Goal: Task Accomplishment & Management: Manage account settings

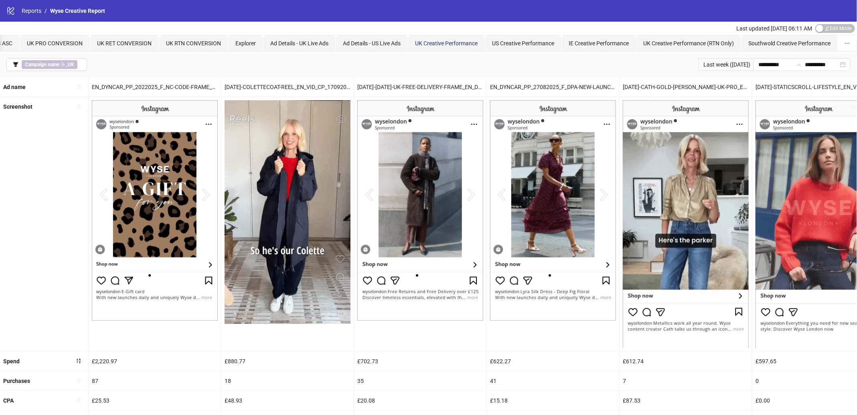
click at [459, 41] on span "UK Creative Performance" at bounding box center [446, 43] width 63 height 6
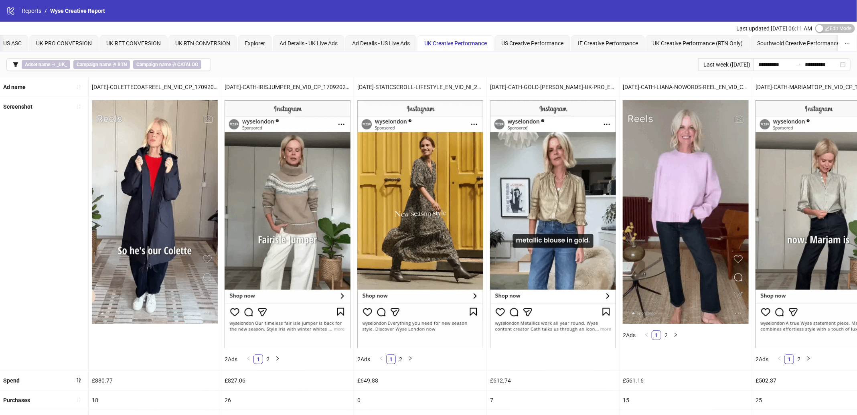
click at [836, 28] on span "Edit Mode Edit Mode" at bounding box center [836, 28] width 40 height 9
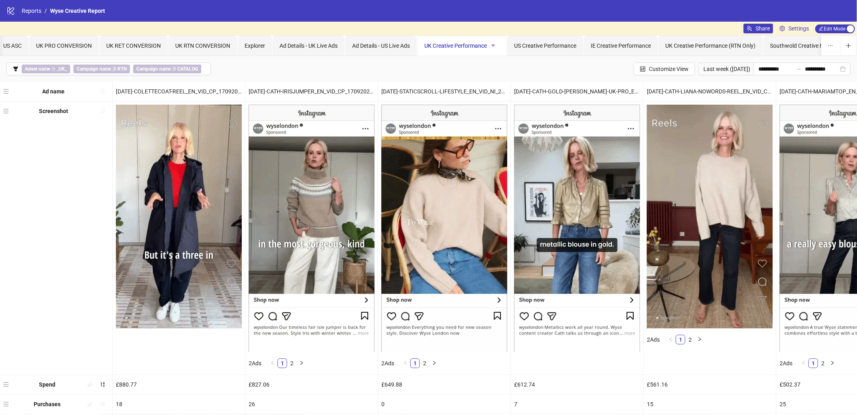
click at [495, 46] on icon "caret-down" at bounding box center [494, 46] width 6 height 6
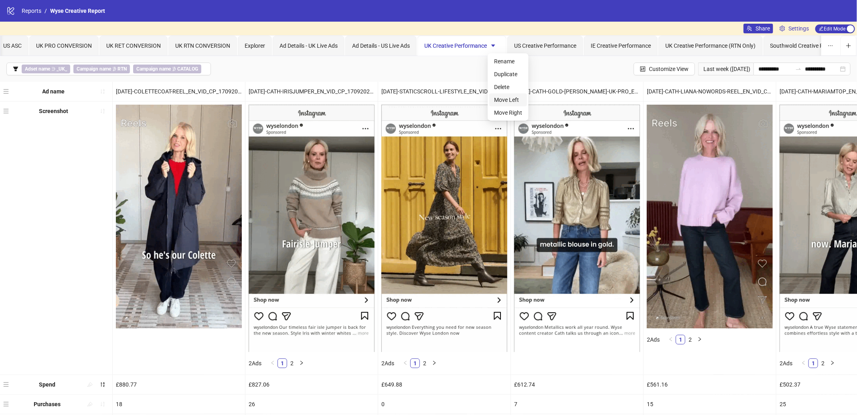
click at [509, 99] on span "Move Left" at bounding box center [508, 99] width 28 height 9
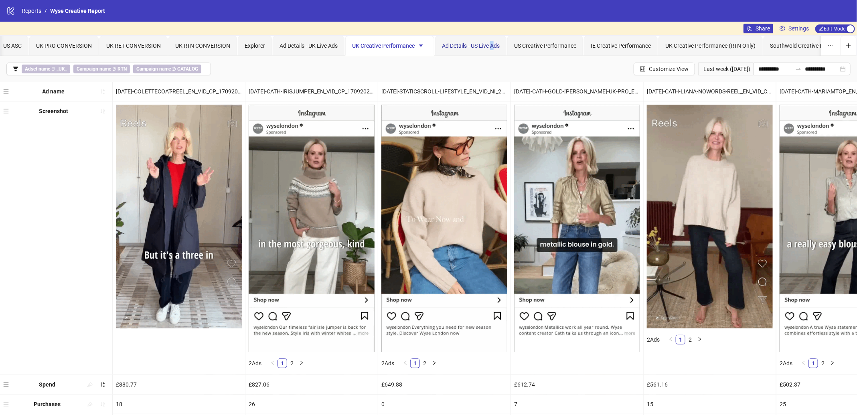
drag, startPoint x: 495, startPoint y: 45, endPoint x: 490, endPoint y: 47, distance: 5.2
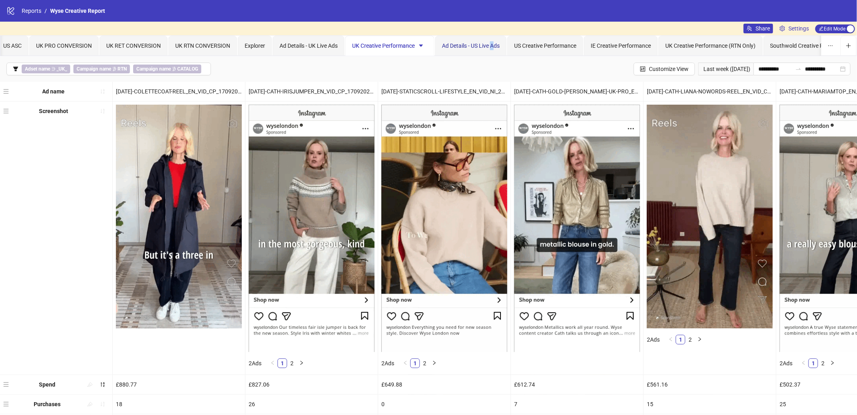
click at [490, 47] on span "Ad Details - US Live Ads" at bounding box center [471, 46] width 58 height 6
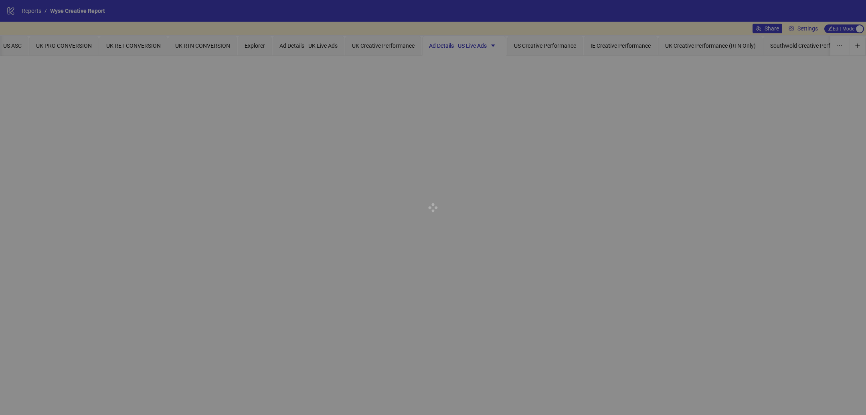
click at [406, 46] on div at bounding box center [433, 207] width 866 height 415
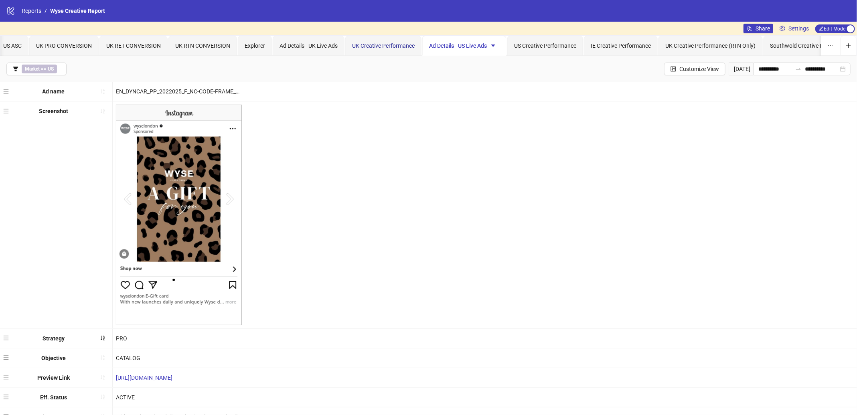
click at [382, 44] on span "UK Creative Performance" at bounding box center [383, 46] width 63 height 6
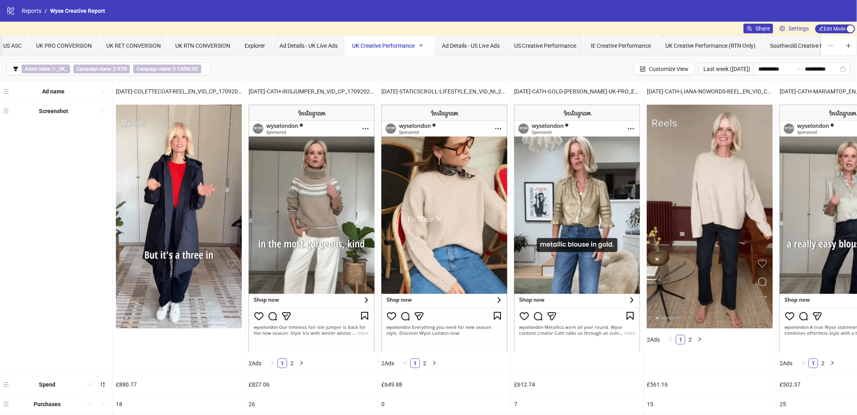
click at [422, 45] on icon "caret-down" at bounding box center [421, 46] width 6 height 6
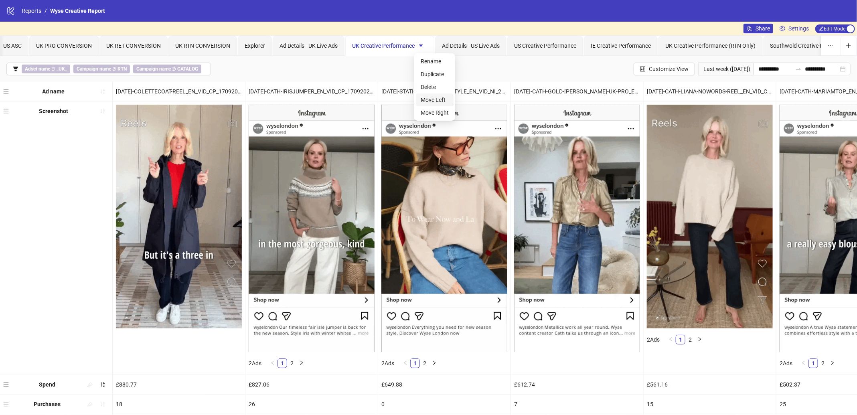
click at [426, 97] on span "Move Left" at bounding box center [435, 99] width 28 height 9
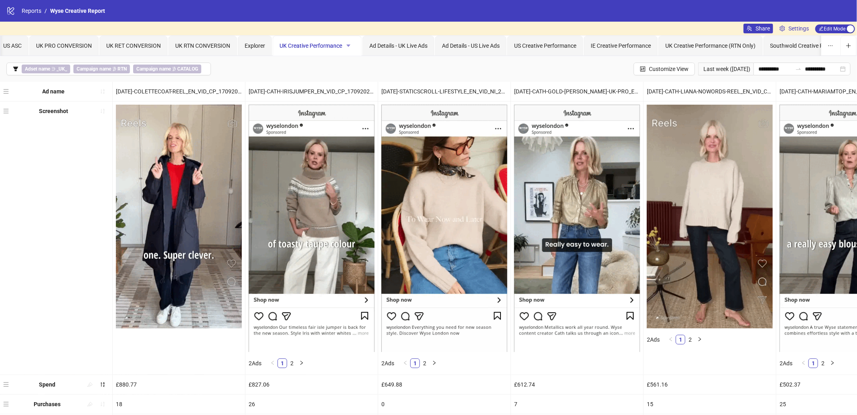
click at [348, 45] on icon "caret-down" at bounding box center [349, 46] width 4 height 2
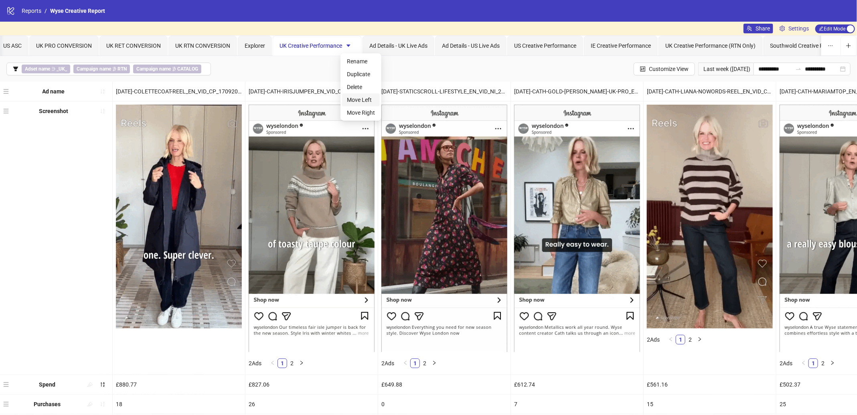
click at [357, 97] on span "Move Left" at bounding box center [361, 99] width 28 height 9
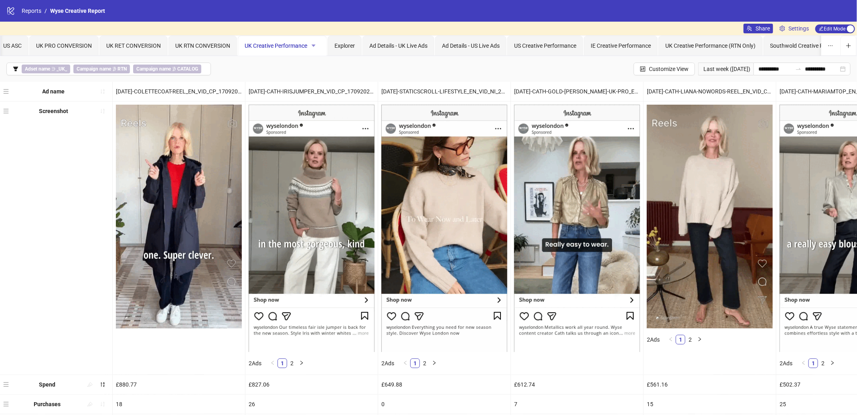
click at [312, 45] on icon "caret-down" at bounding box center [314, 46] width 4 height 2
click at [313, 99] on span "Move Left" at bounding box center [326, 99] width 28 height 9
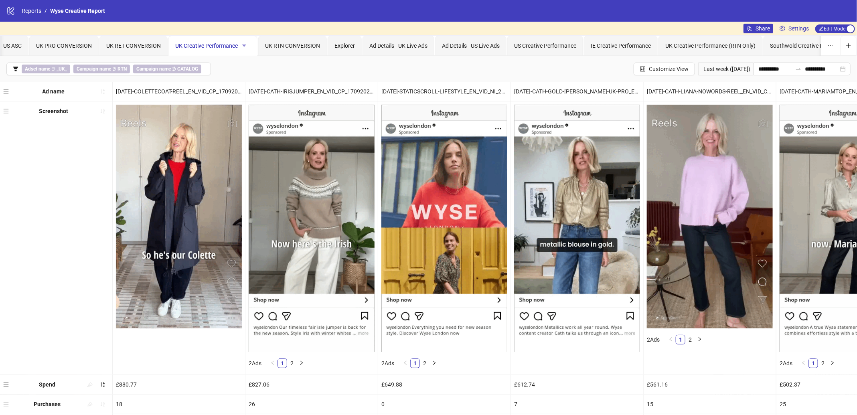
click at [245, 45] on icon "caret-down" at bounding box center [244, 46] width 6 height 6
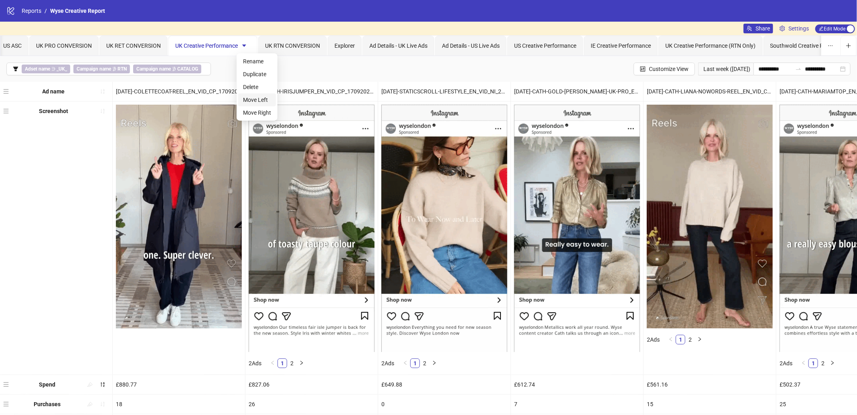
click at [252, 99] on span "Move Left" at bounding box center [257, 99] width 28 height 9
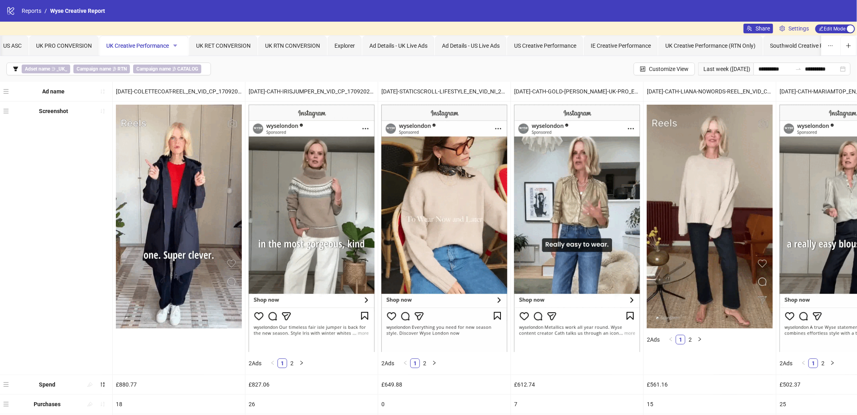
click at [175, 43] on icon "caret-down" at bounding box center [175, 46] width 6 height 6
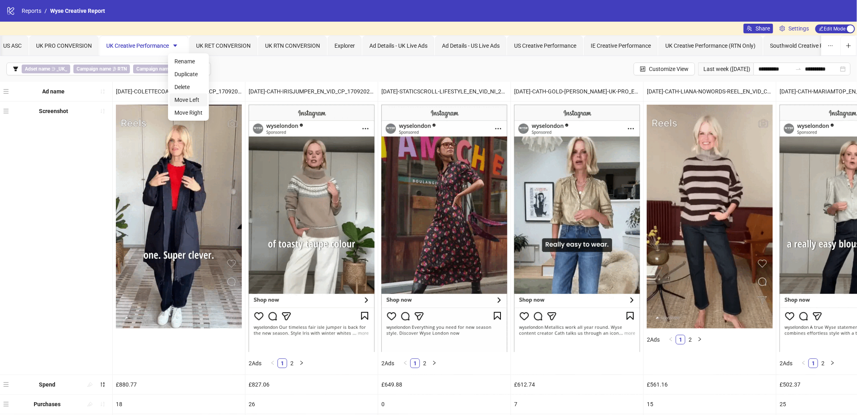
click at [188, 99] on span "Move Left" at bounding box center [188, 99] width 28 height 9
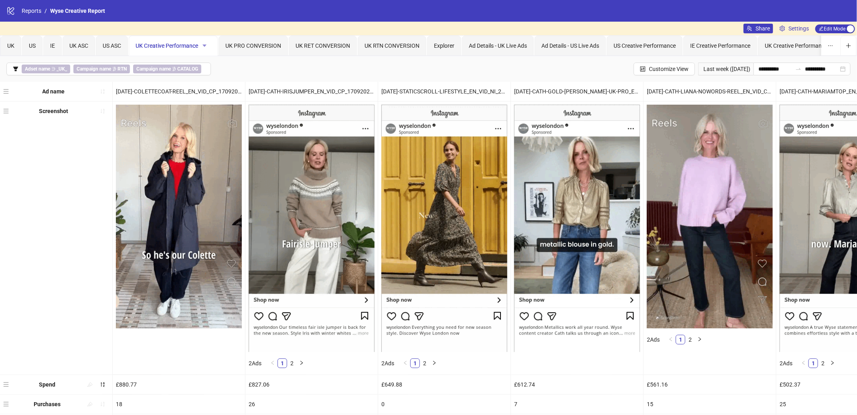
click at [203, 45] on icon "caret-down" at bounding box center [205, 46] width 4 height 2
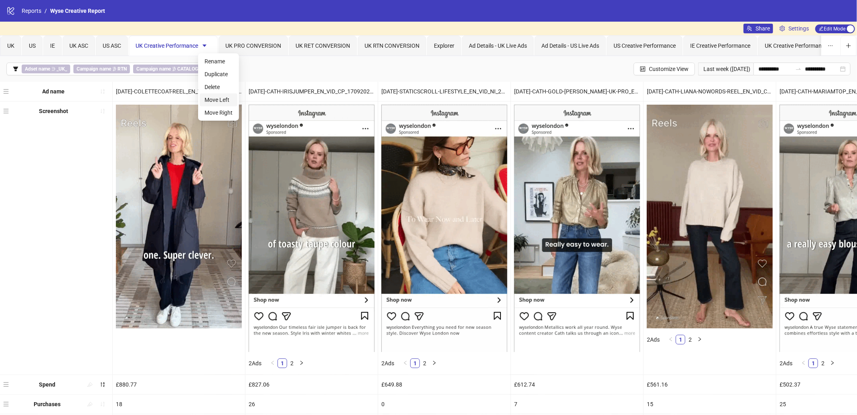
click at [217, 100] on span "Move Left" at bounding box center [219, 99] width 28 height 9
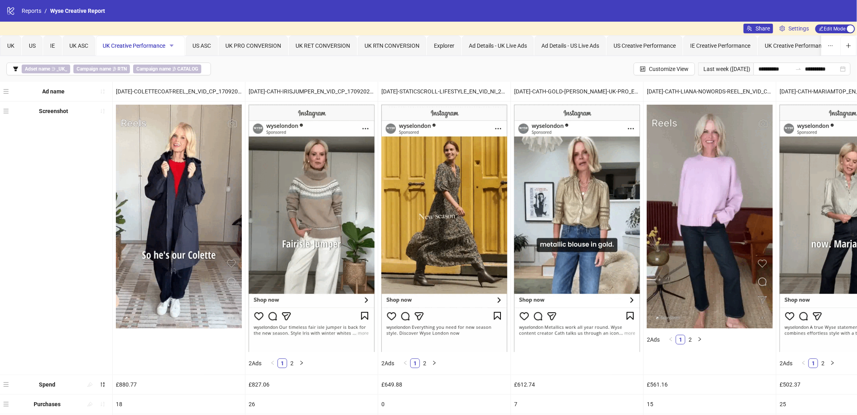
click at [170, 43] on icon "caret-down" at bounding box center [172, 46] width 6 height 6
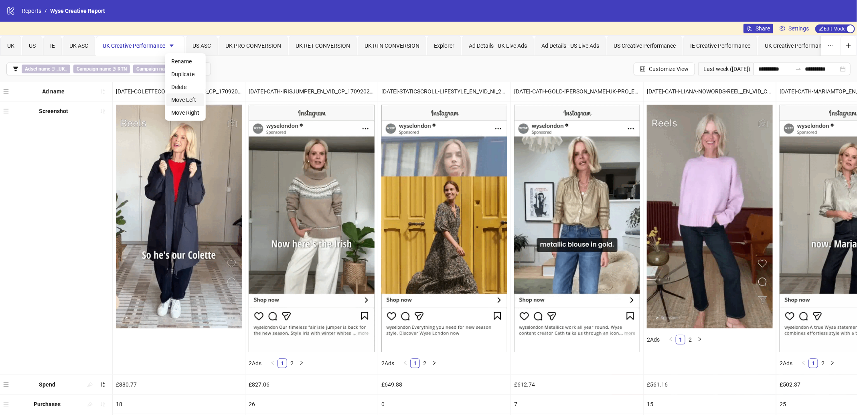
click at [180, 100] on span "Move Left" at bounding box center [185, 99] width 28 height 9
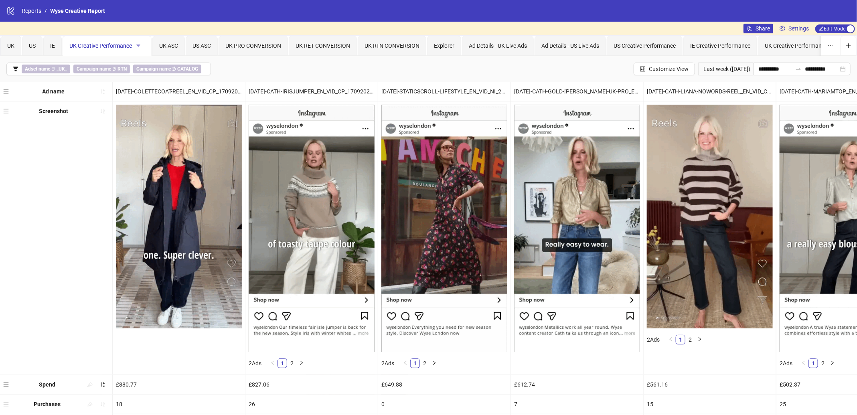
click at [140, 46] on icon "caret-down" at bounding box center [139, 46] width 6 height 6
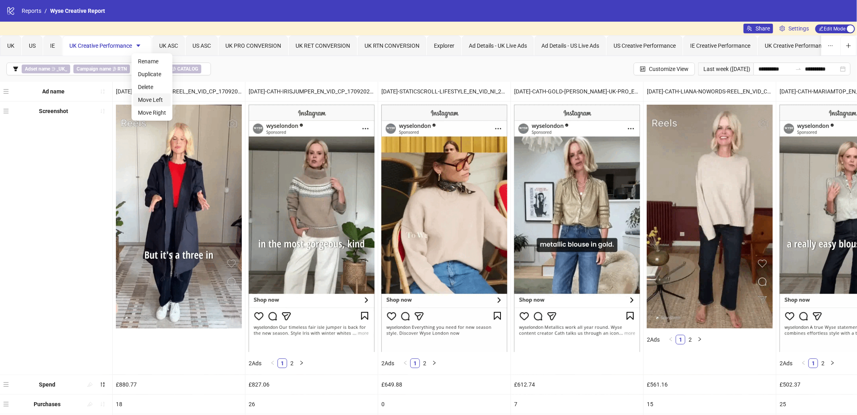
click at [152, 97] on span "Move Left" at bounding box center [152, 99] width 28 height 9
click at [118, 44] on icon "caret-down" at bounding box center [119, 46] width 6 height 6
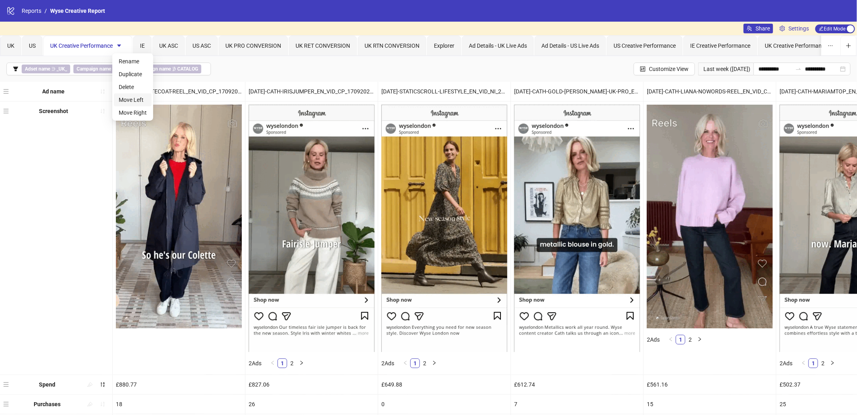
click at [134, 99] on span "Move Left" at bounding box center [133, 99] width 28 height 9
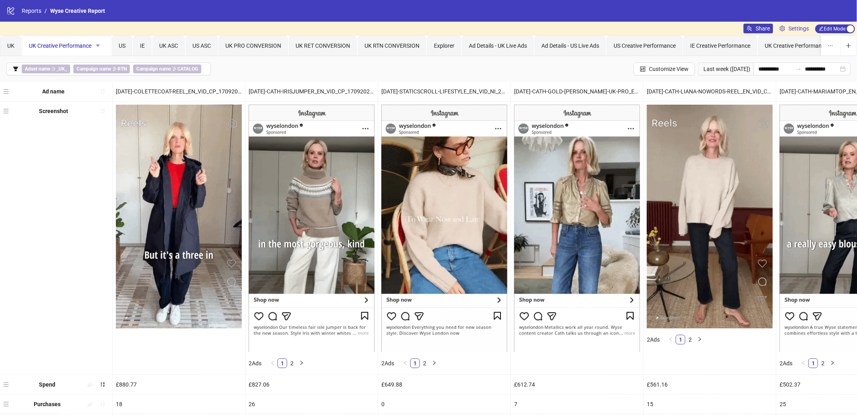
click at [99, 45] on icon "caret-down" at bounding box center [98, 46] width 6 height 6
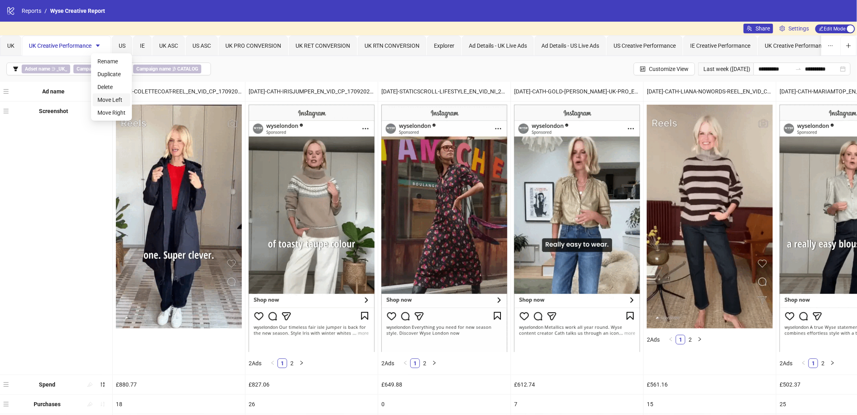
click at [114, 95] on span "Move Left" at bounding box center [111, 99] width 28 height 9
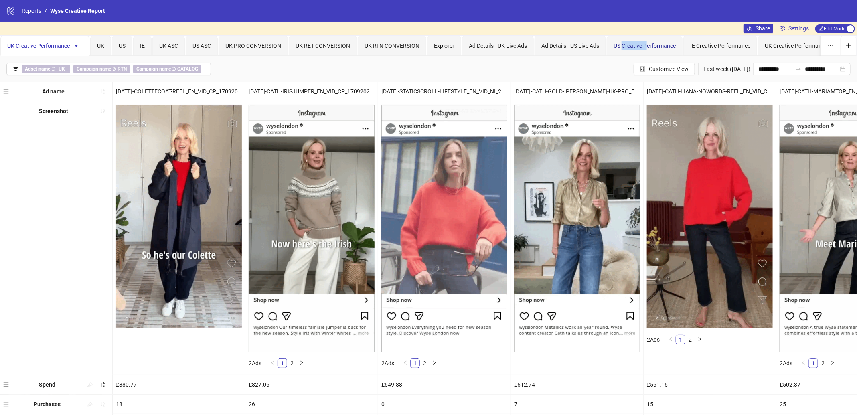
drag, startPoint x: 649, startPoint y: 44, endPoint x: 625, endPoint y: 44, distance: 24.5
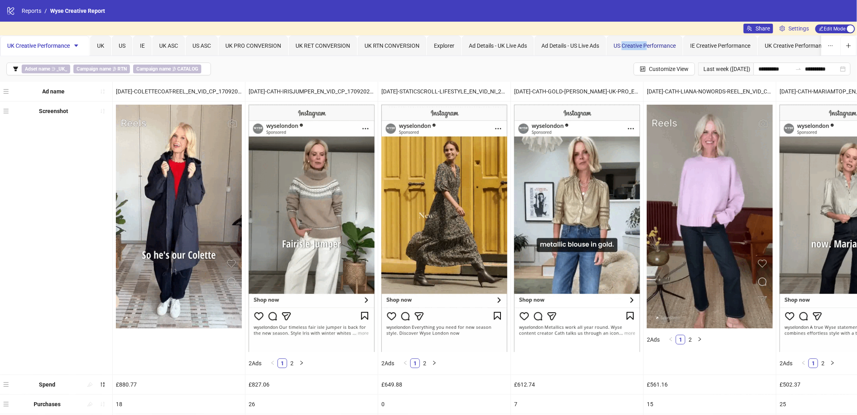
click at [625, 44] on span "US Creative Performance" at bounding box center [645, 46] width 62 height 6
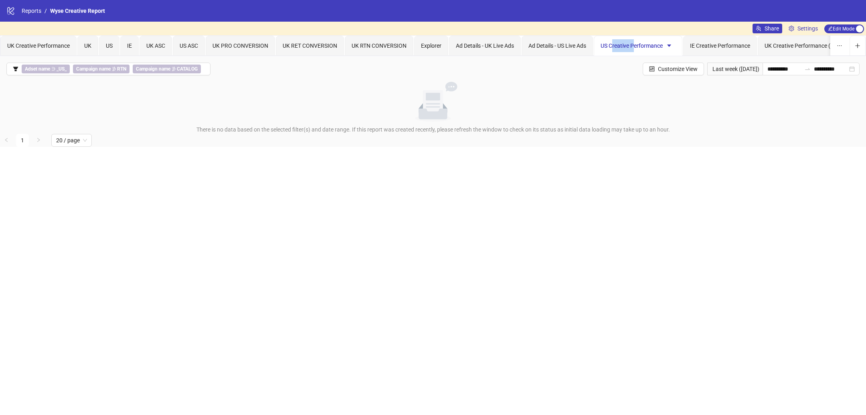
click at [670, 46] on icon "caret-down" at bounding box center [670, 46] width 6 height 6
click at [692, 98] on span "Move Left" at bounding box center [685, 99] width 28 height 9
click at [668, 45] on icon "caret-down" at bounding box center [670, 46] width 6 height 6
click at [599, 44] on icon "caret-down" at bounding box center [597, 46] width 6 height 6
click at [598, 44] on icon "caret-down" at bounding box center [597, 46] width 6 height 6
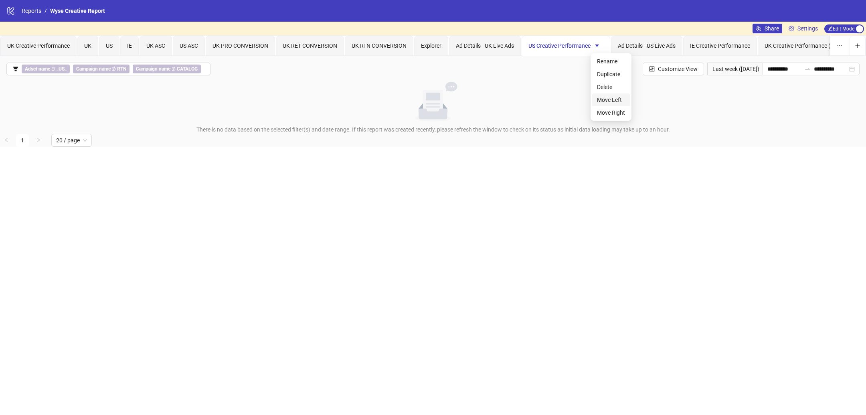
click at [613, 101] on span "Move Left" at bounding box center [611, 99] width 28 height 9
click at [523, 45] on icon "caret-down" at bounding box center [525, 46] width 4 height 2
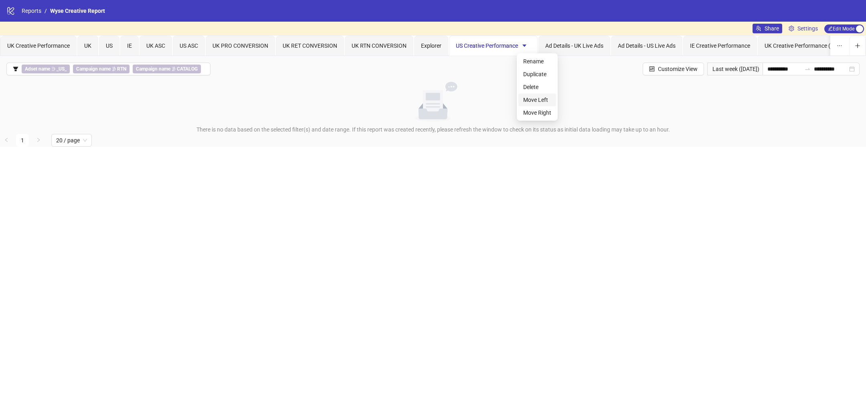
click at [530, 95] on span "Move Left" at bounding box center [537, 99] width 28 height 9
click at [487, 45] on icon "caret-down" at bounding box center [490, 46] width 6 height 6
click at [492, 97] on span "Move Left" at bounding box center [503, 99] width 28 height 9
click at [420, 45] on icon "caret-down" at bounding box center [420, 46] width 4 height 2
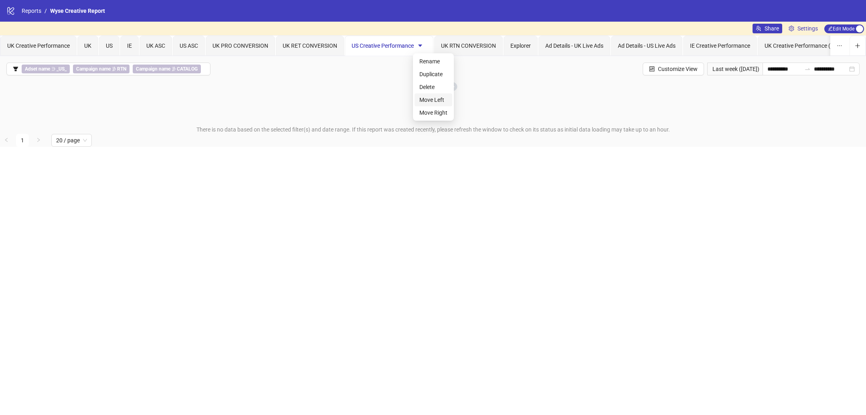
click at [430, 99] on span "Move Left" at bounding box center [434, 99] width 28 height 9
click at [351, 45] on icon "caret-down" at bounding box center [351, 46] width 4 height 2
click at [362, 100] on span "Move Left" at bounding box center [365, 99] width 28 height 9
click at [282, 45] on icon "caret-down" at bounding box center [281, 46] width 4 height 2
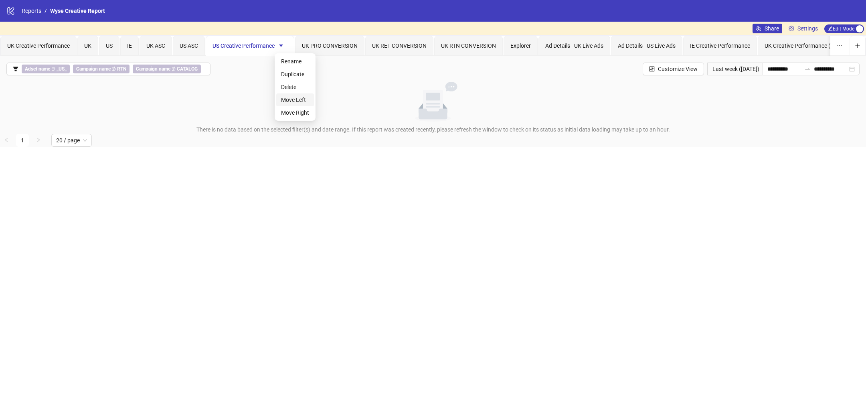
click at [298, 95] on li "Move Left" at bounding box center [295, 99] width 38 height 13
click at [248, 47] on icon "caret-down" at bounding box center [248, 46] width 6 height 6
click at [263, 97] on span "Move Left" at bounding box center [262, 99] width 28 height 9
click at [215, 45] on icon "caret-down" at bounding box center [215, 46] width 4 height 2
click at [220, 95] on span "Move Left" at bounding box center [229, 99] width 28 height 9
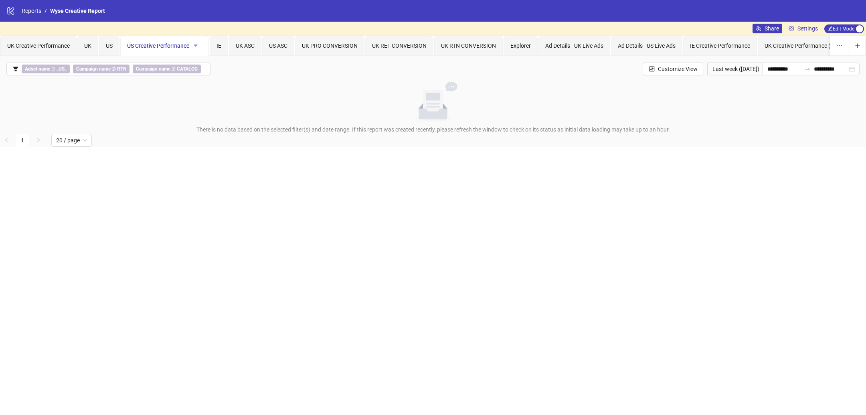
click at [195, 45] on icon "caret-down" at bounding box center [196, 46] width 4 height 2
click at [206, 97] on span "Move Left" at bounding box center [210, 99] width 28 height 9
click at [174, 46] on icon "caret-down" at bounding box center [174, 46] width 4 height 2
click at [183, 96] on span "Move Left" at bounding box center [188, 99] width 28 height 9
click at [744, 49] on div "IE Creative Performance" at bounding box center [720, 45] width 60 height 9
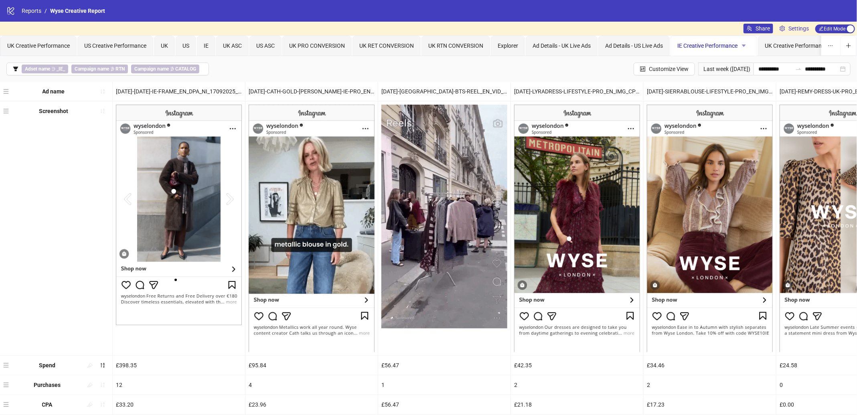
click at [747, 46] on icon "caret-down" at bounding box center [744, 46] width 6 height 6
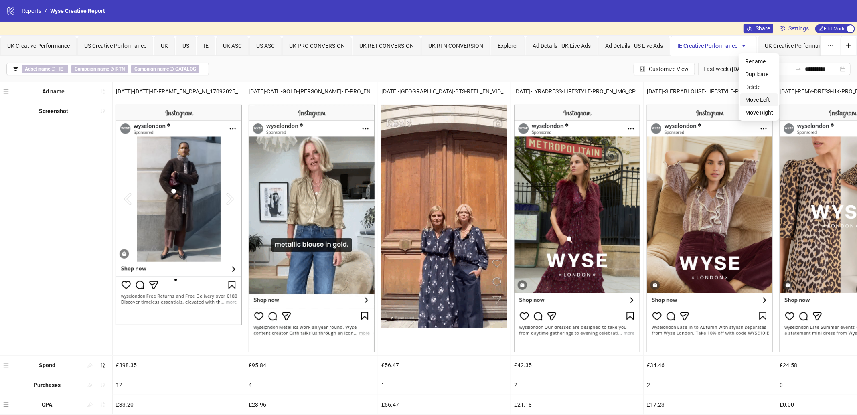
click at [751, 100] on span "Move Left" at bounding box center [759, 99] width 28 height 9
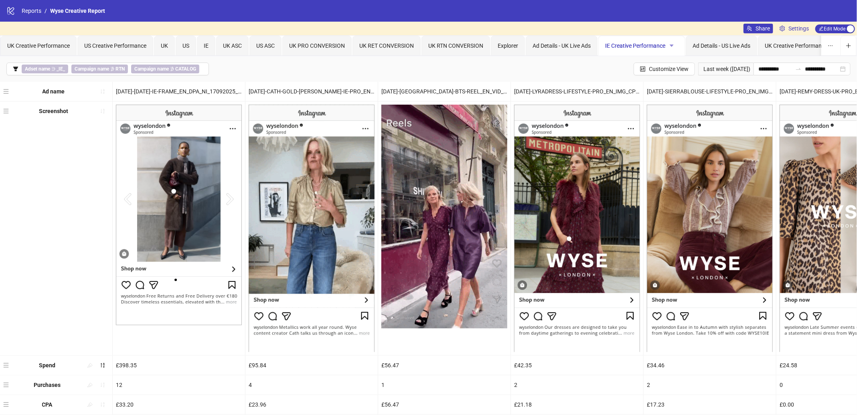
click at [672, 45] on icon "caret-down" at bounding box center [672, 46] width 4 height 2
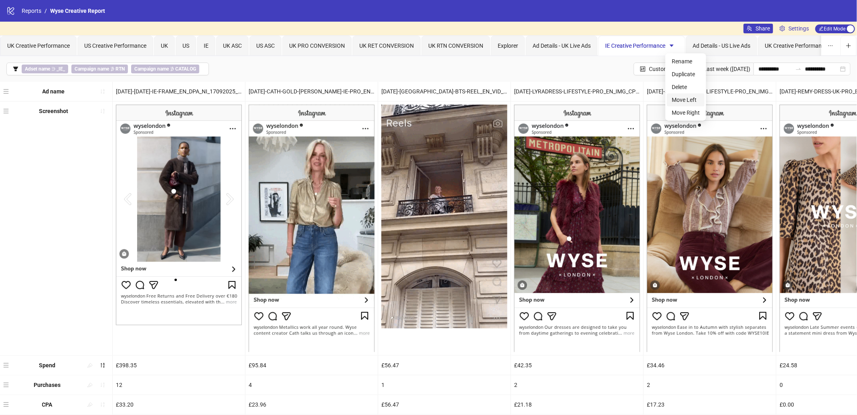
click at [681, 97] on span "Move Left" at bounding box center [686, 99] width 28 height 9
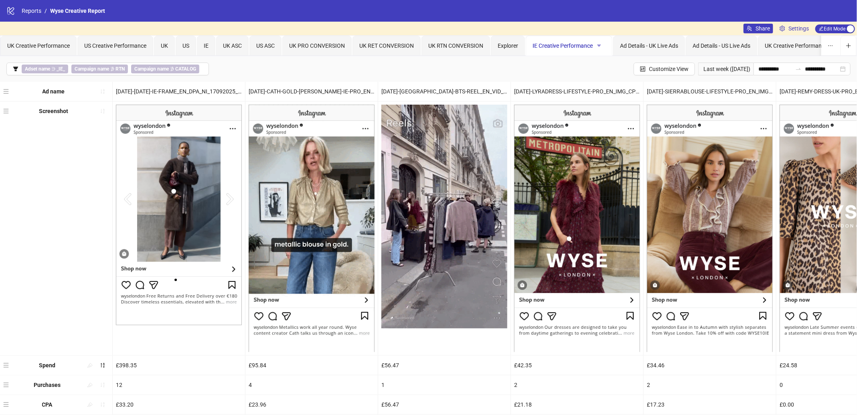
click at [596, 46] on icon "caret-down" at bounding box center [599, 46] width 6 height 6
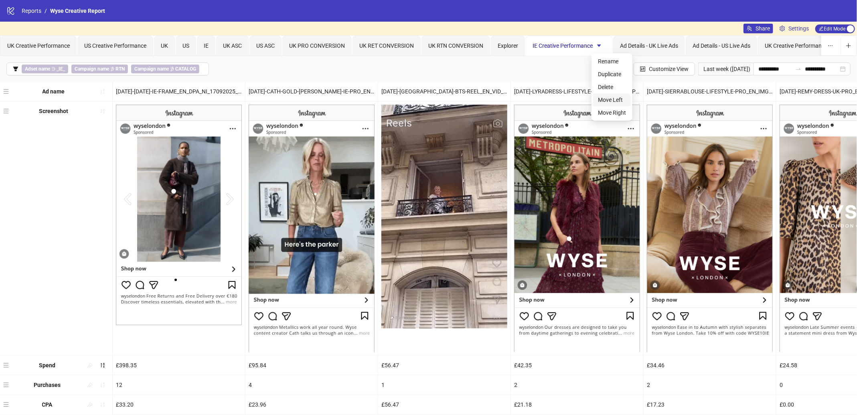
click at [607, 100] on span "Move Left" at bounding box center [612, 99] width 28 height 9
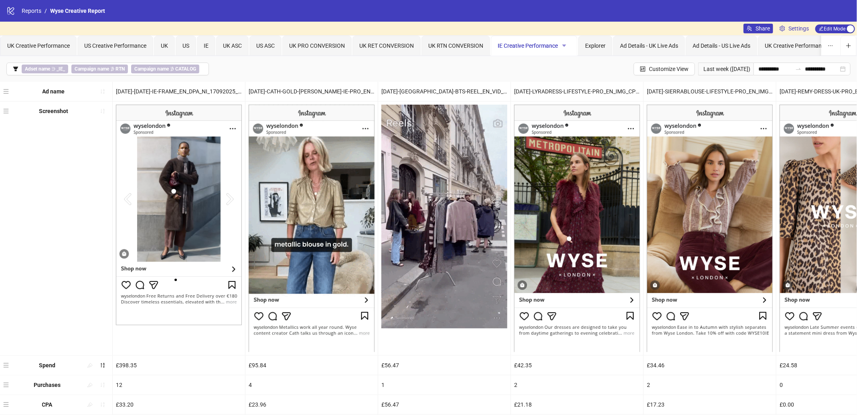
click at [564, 46] on icon "caret-down" at bounding box center [565, 46] width 6 height 6
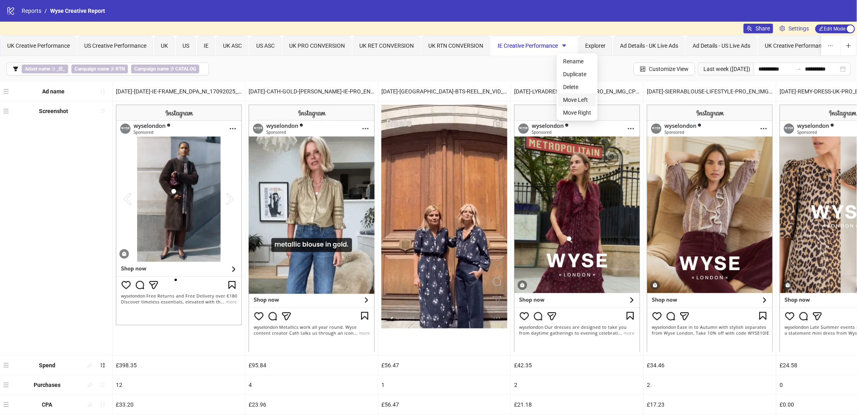
click at [569, 97] on span "Move Left" at bounding box center [577, 99] width 28 height 9
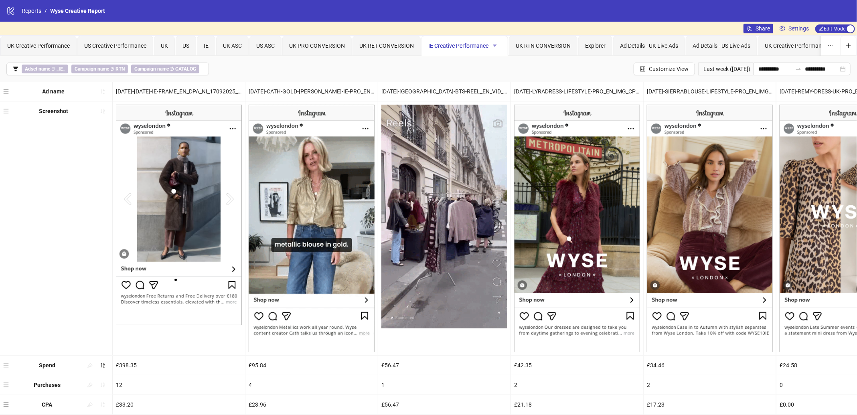
click at [495, 48] on span "button" at bounding box center [495, 46] width 6 height 6
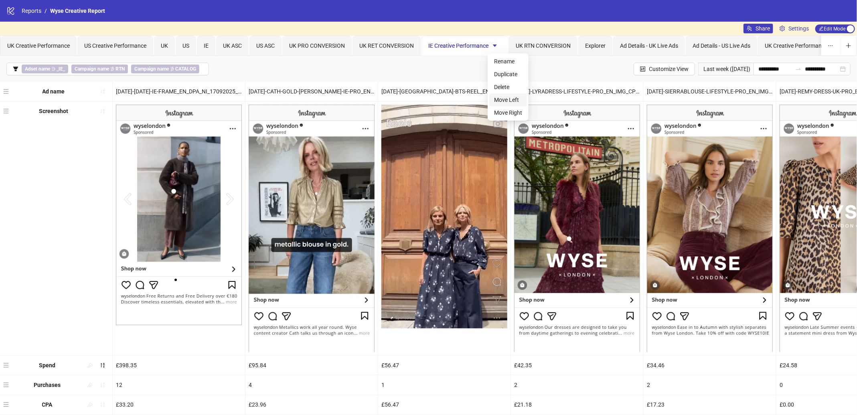
click at [503, 99] on span "Move Left" at bounding box center [508, 99] width 28 height 9
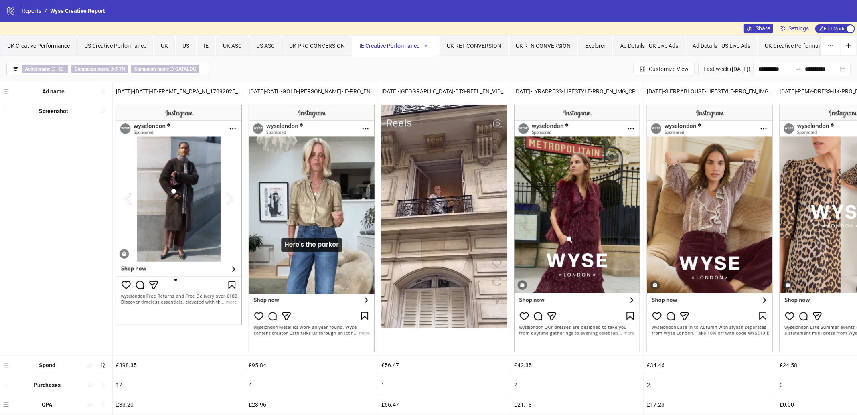
click at [426, 43] on icon "caret-down" at bounding box center [426, 46] width 6 height 6
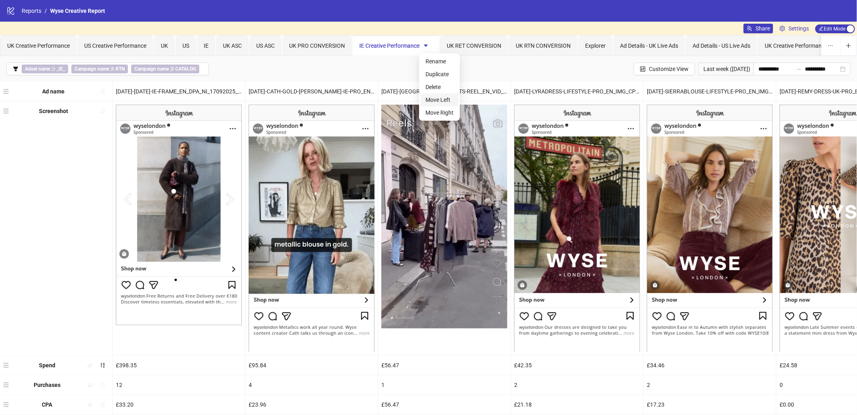
click at [432, 97] on span "Move Left" at bounding box center [440, 99] width 28 height 9
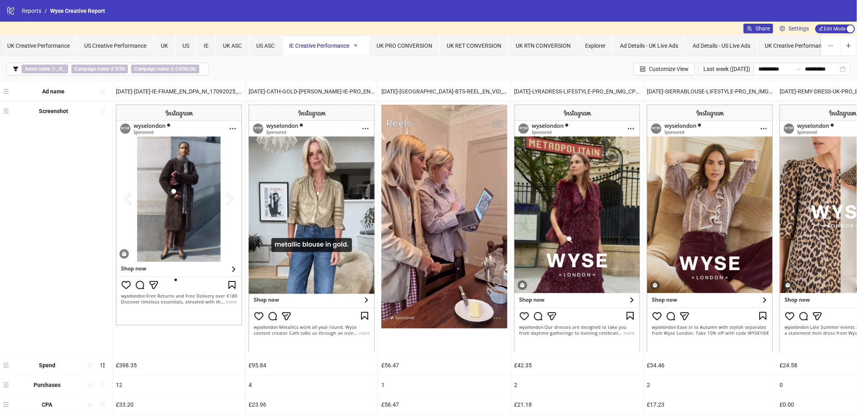
click at [356, 45] on icon "caret-down" at bounding box center [356, 46] width 4 height 2
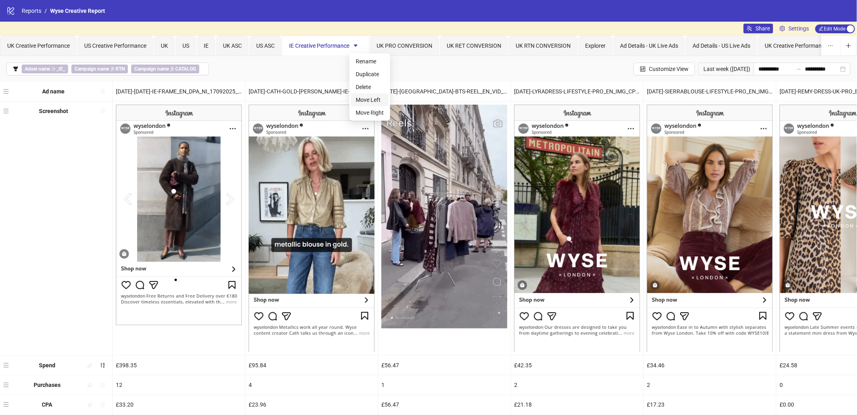
click at [369, 97] on span "Move Left" at bounding box center [370, 99] width 28 height 9
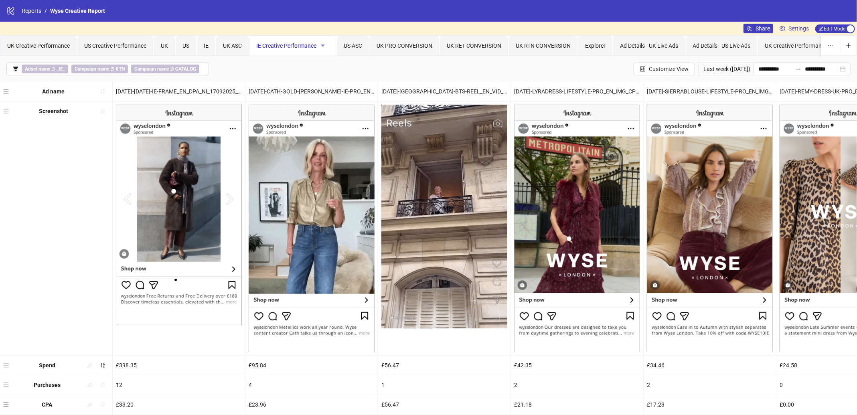
click at [325, 44] on icon "caret-down" at bounding box center [323, 46] width 6 height 6
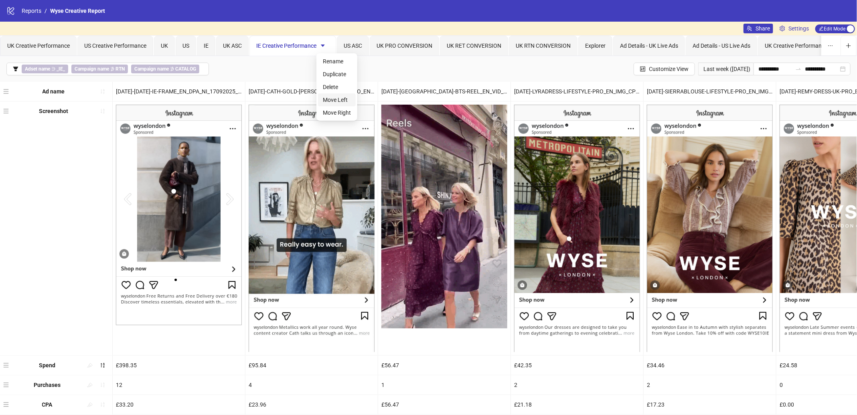
click at [333, 99] on span "Move Left" at bounding box center [337, 99] width 28 height 9
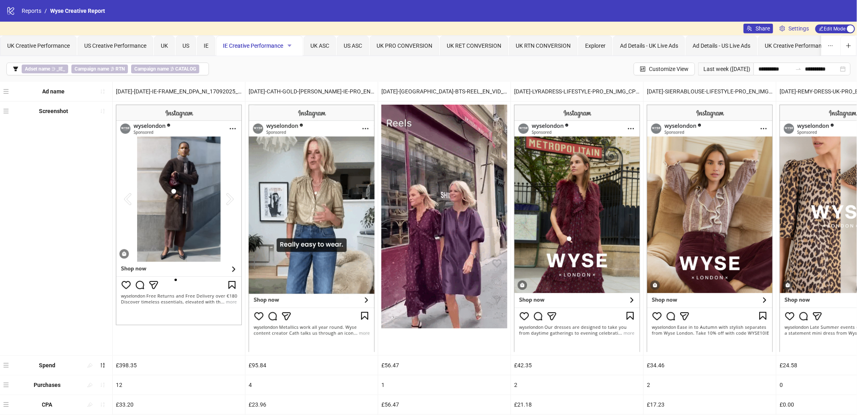
click at [289, 46] on icon "caret-down" at bounding box center [290, 46] width 6 height 6
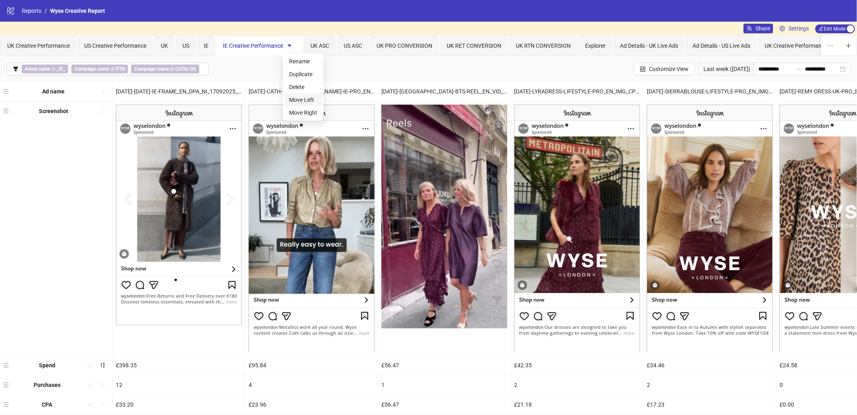
click at [293, 100] on span "Move Left" at bounding box center [303, 99] width 28 height 9
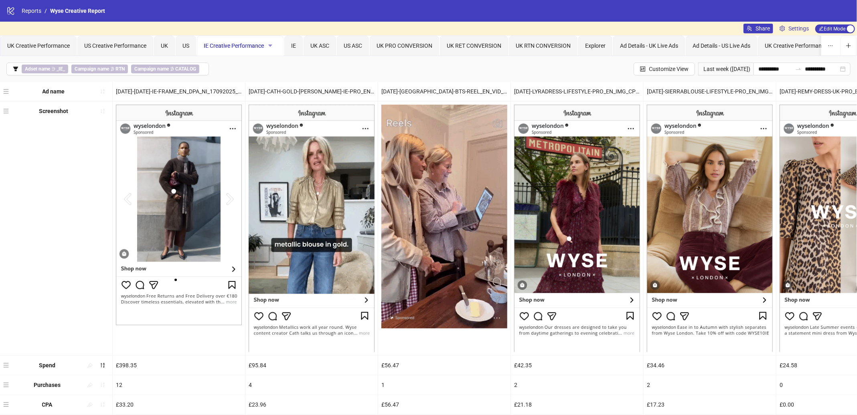
click at [270, 45] on icon "caret-down" at bounding box center [270, 46] width 4 height 2
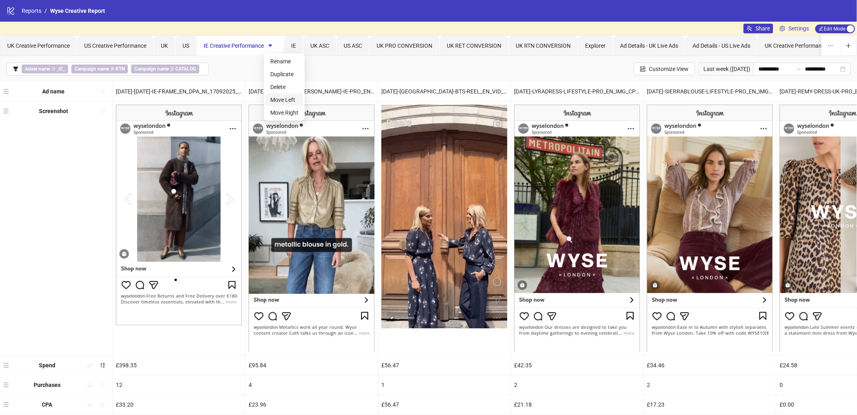
click at [280, 99] on span "Move Left" at bounding box center [284, 99] width 28 height 9
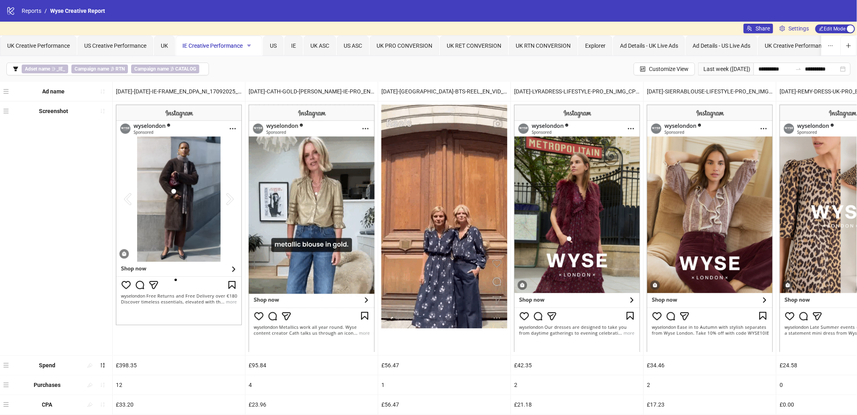
click at [248, 45] on icon "caret-down" at bounding box center [249, 46] width 4 height 2
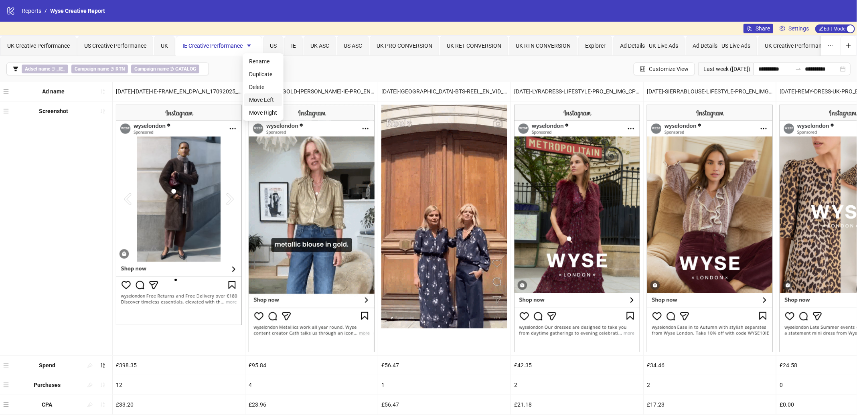
click at [263, 97] on span "Move Left" at bounding box center [263, 99] width 28 height 9
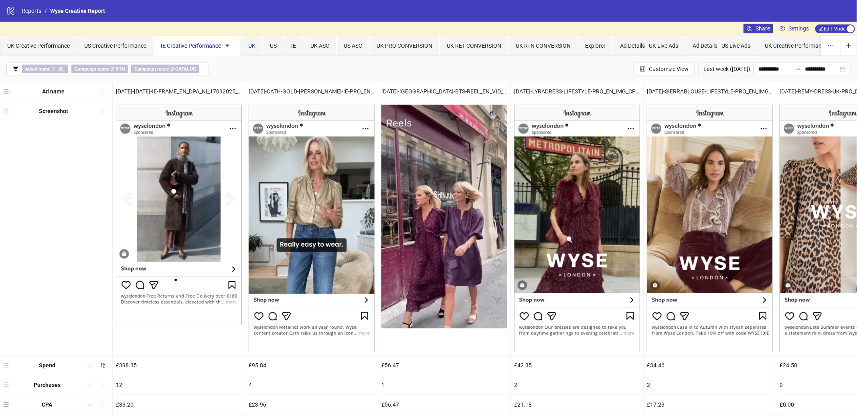
click at [253, 45] on span "UK" at bounding box center [251, 46] width 7 height 6
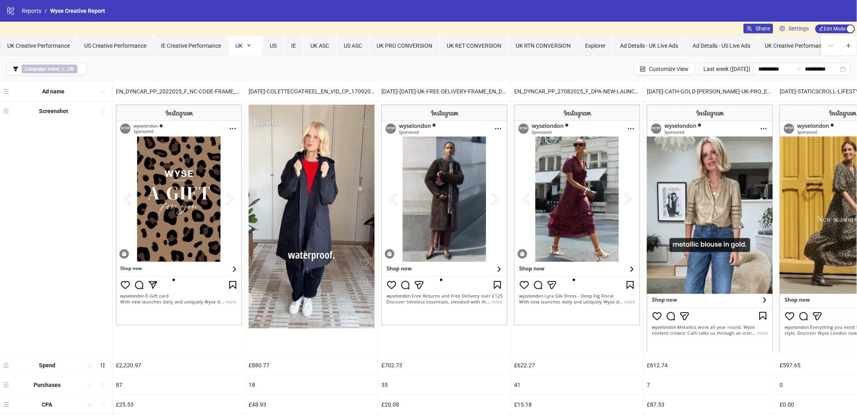
click at [249, 45] on icon "caret-down" at bounding box center [249, 46] width 4 height 2
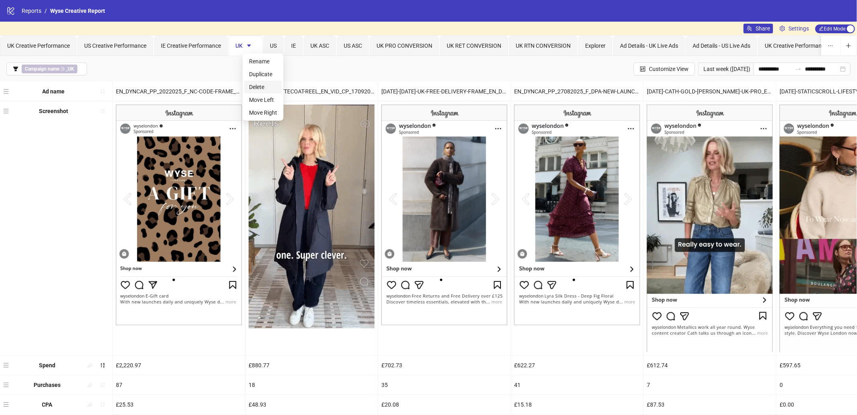
click at [263, 85] on span "Delete" at bounding box center [263, 87] width 28 height 9
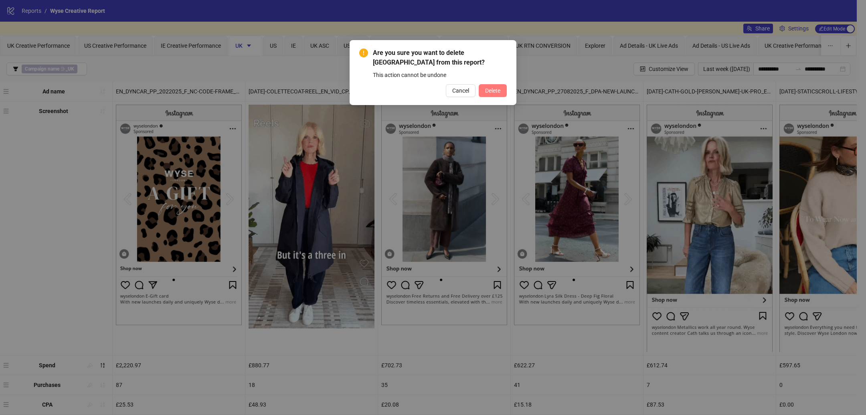
click at [491, 91] on span "Delete" at bounding box center [492, 90] width 15 height 6
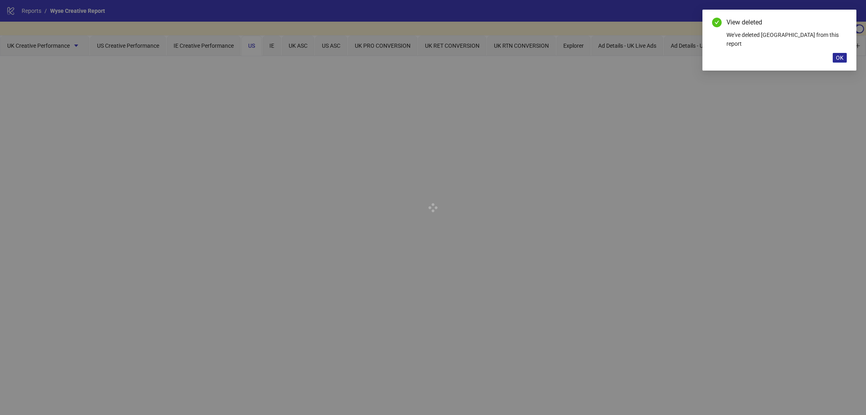
click at [840, 55] on span "OK" at bounding box center [840, 58] width 8 height 6
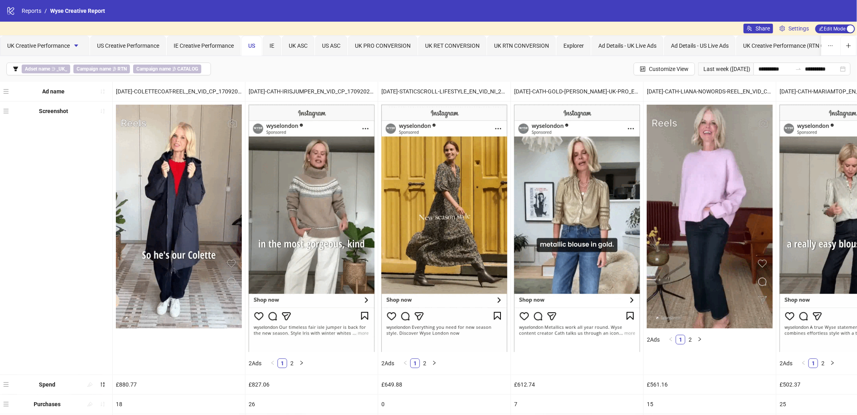
click at [252, 44] on span "US" at bounding box center [251, 46] width 7 height 6
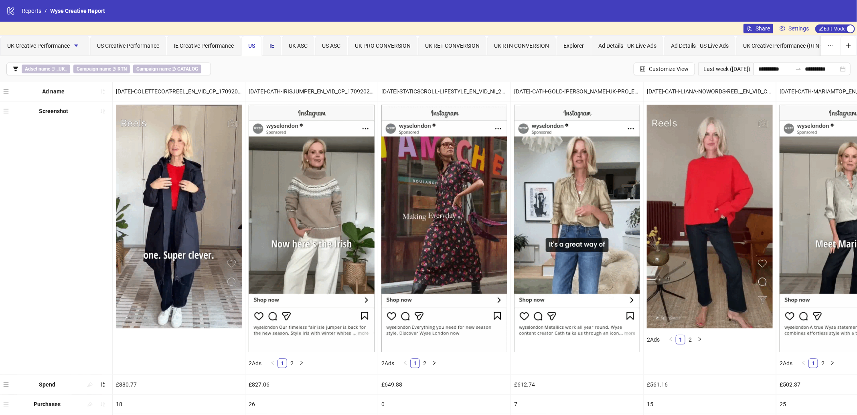
click at [270, 48] on span "IE" at bounding box center [272, 46] width 5 height 6
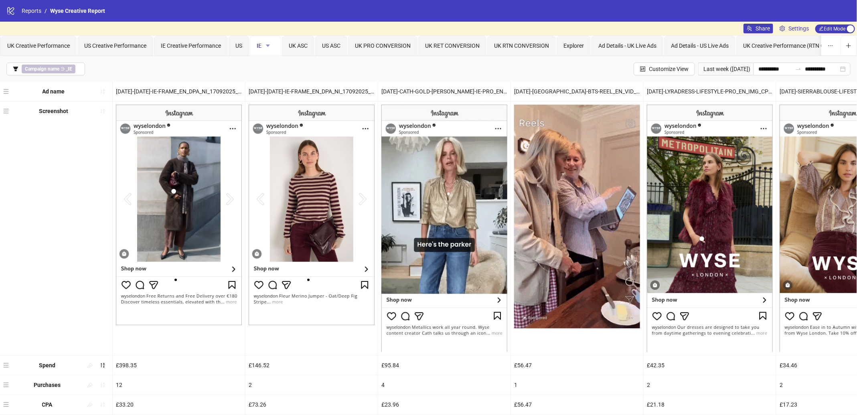
click at [267, 46] on icon "caret-down" at bounding box center [268, 46] width 6 height 6
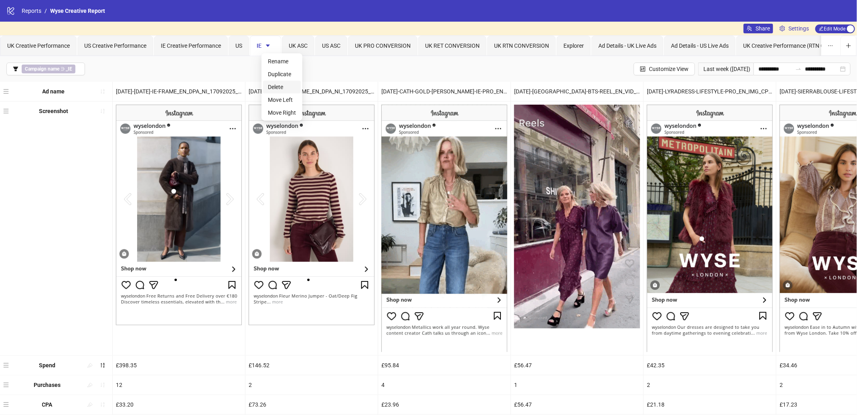
click at [273, 83] on span "Delete" at bounding box center [282, 87] width 28 height 9
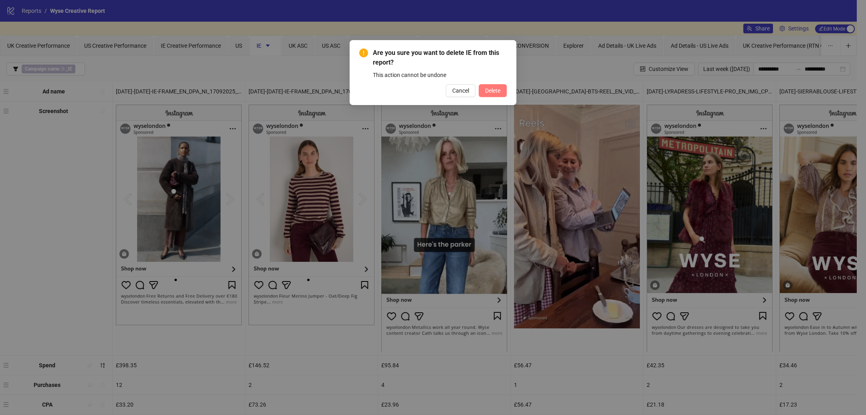
click at [499, 89] on span "Delete" at bounding box center [492, 90] width 15 height 6
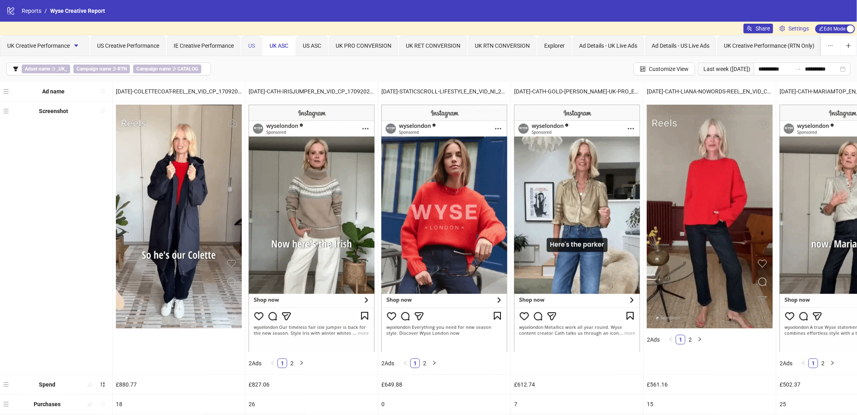
click at [253, 50] on div "US" at bounding box center [251, 46] width 20 height 20
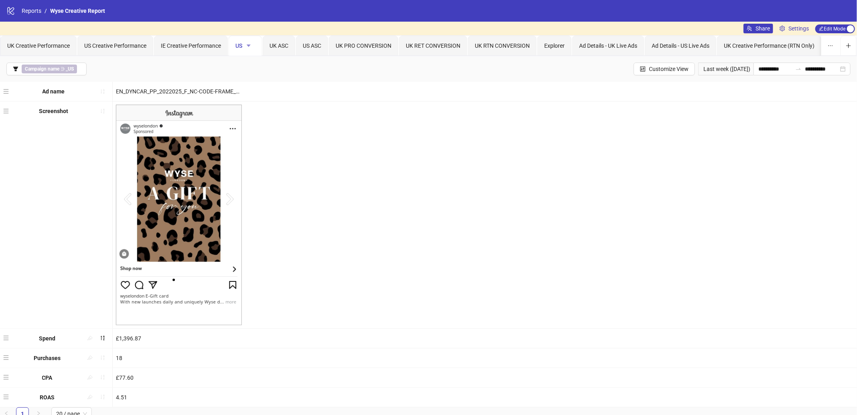
click at [251, 46] on icon "caret-down" at bounding box center [249, 46] width 6 height 6
click at [268, 85] on span "Delete" at bounding box center [263, 87] width 28 height 9
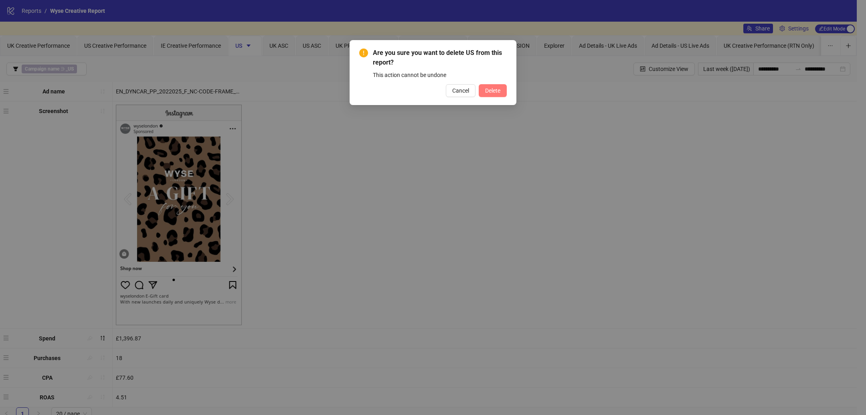
click at [501, 89] on button "Delete" at bounding box center [493, 90] width 28 height 13
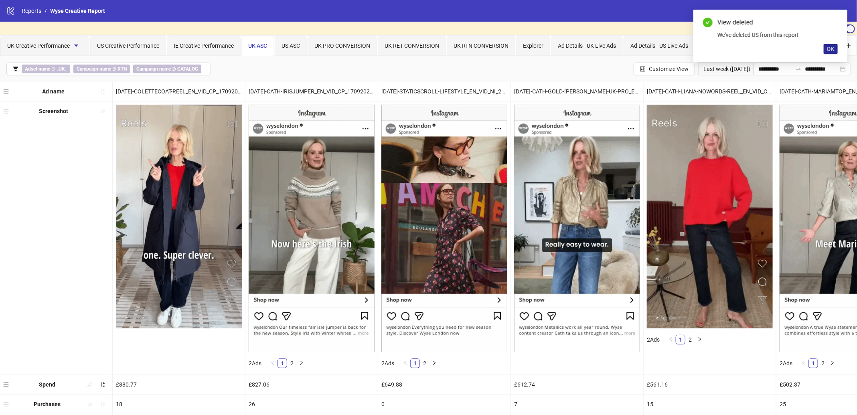
click at [835, 49] on span "OK" at bounding box center [831, 49] width 8 height 6
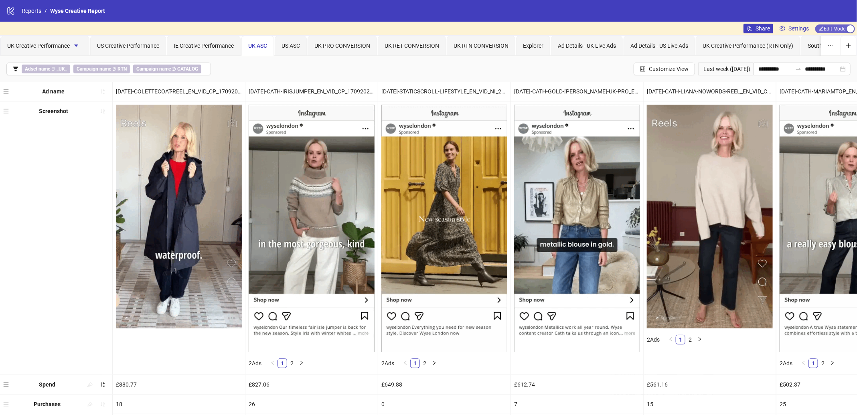
click at [831, 29] on span "Edit Mode Edit Mode" at bounding box center [836, 28] width 40 height 9
